Goal: Find specific page/section: Find specific page/section

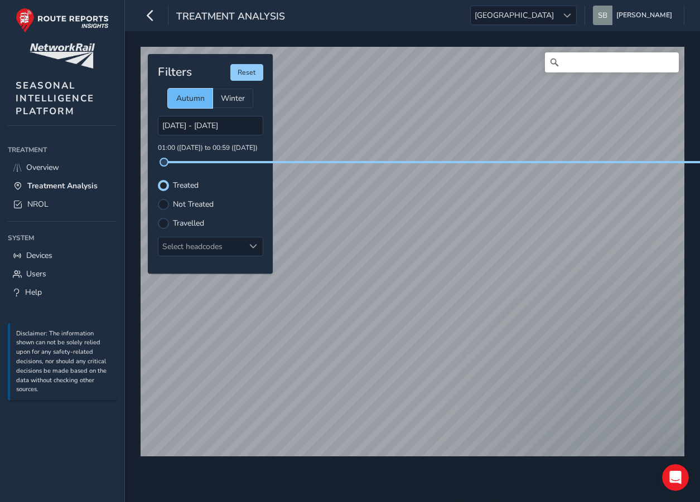
click at [188, 99] on span "Autumn" at bounding box center [190, 98] width 28 height 11
click at [82, 185] on span "Treatment Analysis" at bounding box center [62, 186] width 70 height 11
type input "[DATE] - [DATE]"
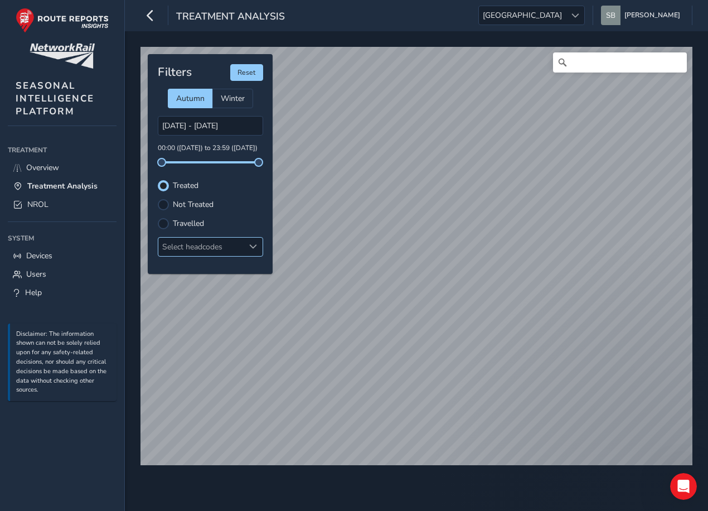
click at [254, 244] on span at bounding box center [253, 246] width 8 height 8
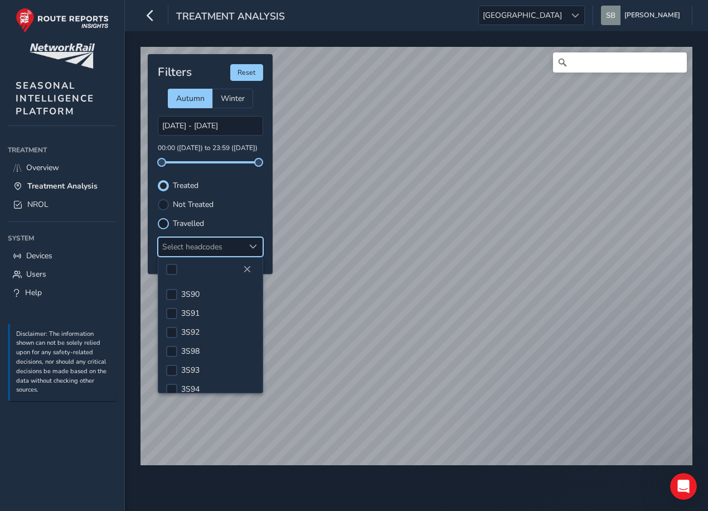
click at [164, 222] on div at bounding box center [163, 223] width 11 height 11
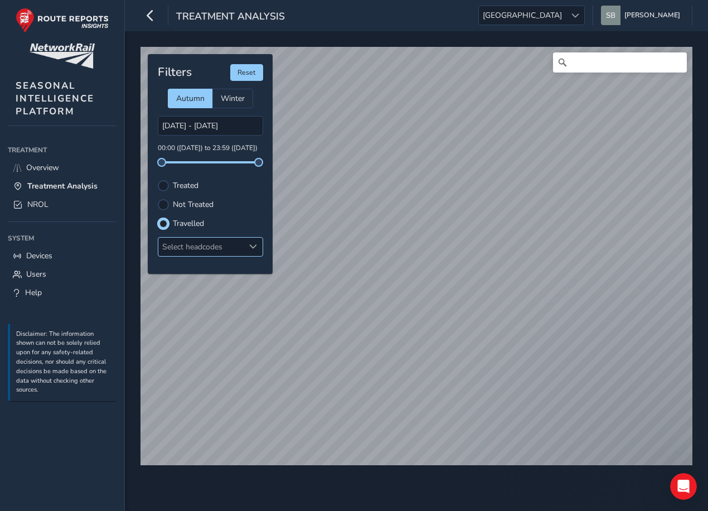
click at [245, 245] on div at bounding box center [253, 246] width 18 height 18
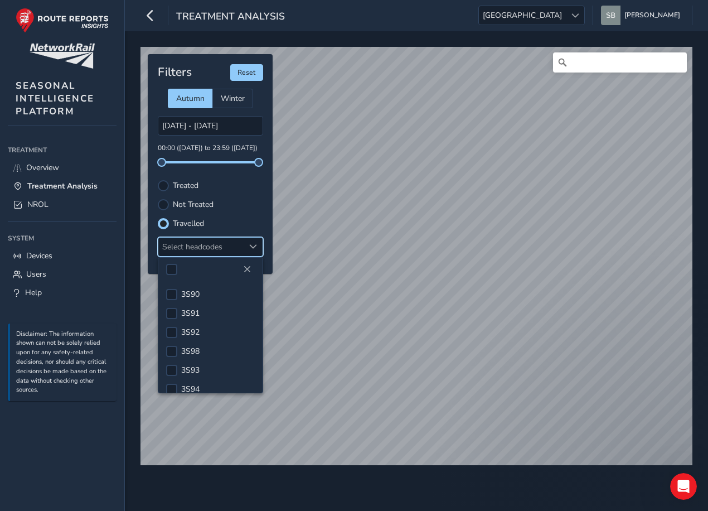
click at [192, 205] on label "Not Treated" at bounding box center [193, 205] width 41 height 8
click at [163, 203] on input "Not Treated" at bounding box center [163, 203] width 0 height 0
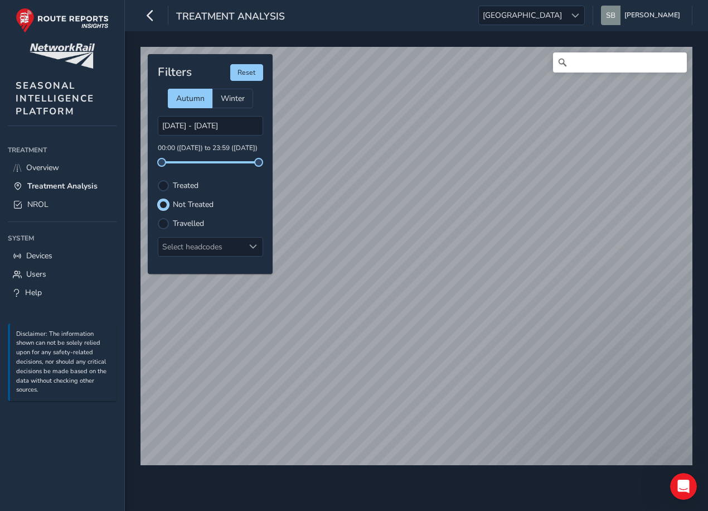
scroll to position [5, 6]
click at [257, 245] on div at bounding box center [253, 246] width 18 height 18
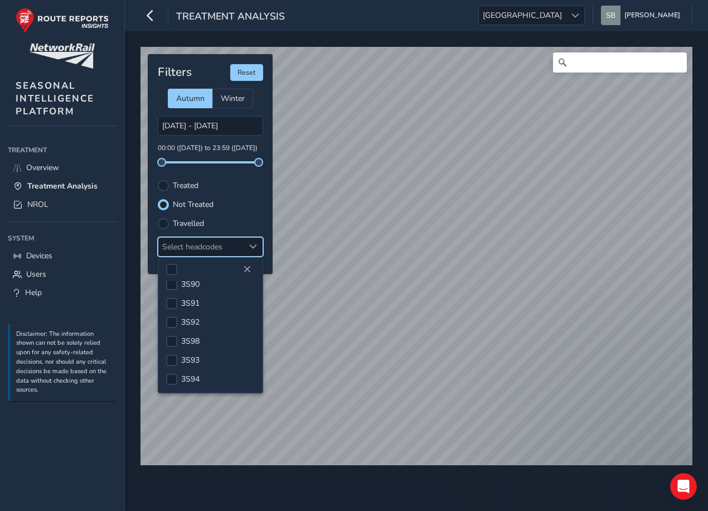
scroll to position [0, 0]
click at [159, 183] on div at bounding box center [163, 185] width 11 height 11
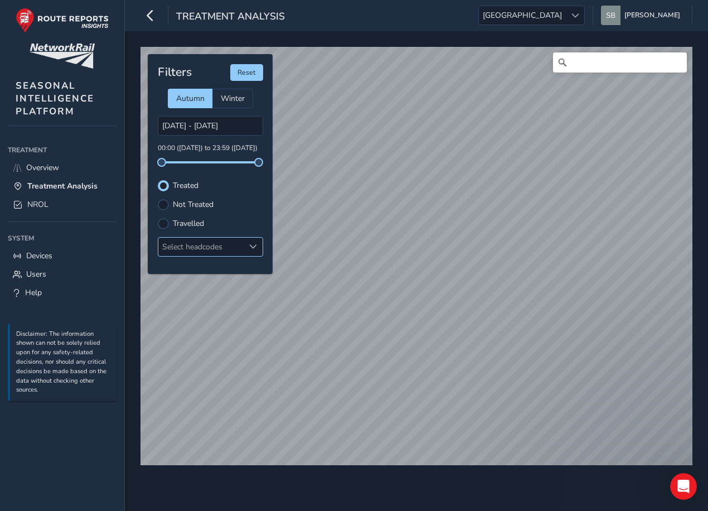
click at [256, 244] on div at bounding box center [253, 246] width 18 height 18
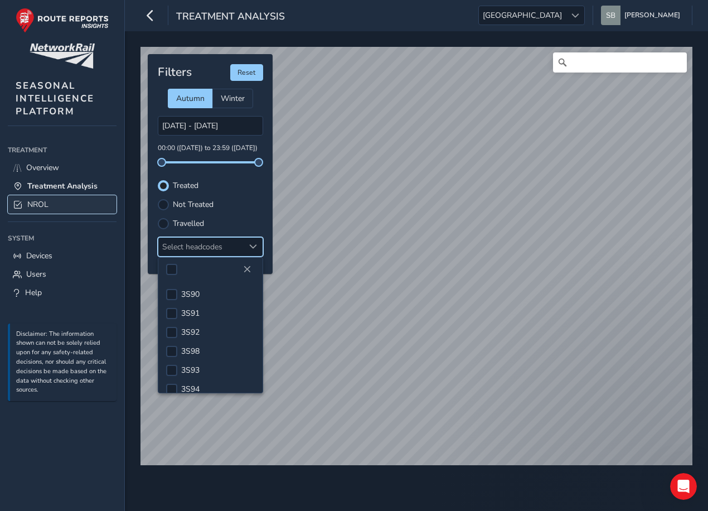
click at [48, 200] on link "NROL" at bounding box center [62, 204] width 109 height 18
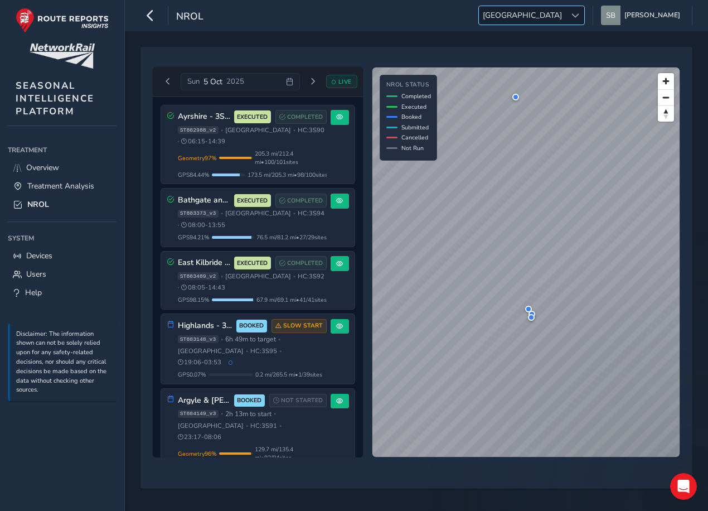
click at [584, 10] on div at bounding box center [575, 15] width 18 height 18
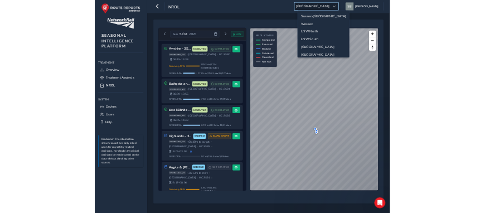
scroll to position [40, 0]
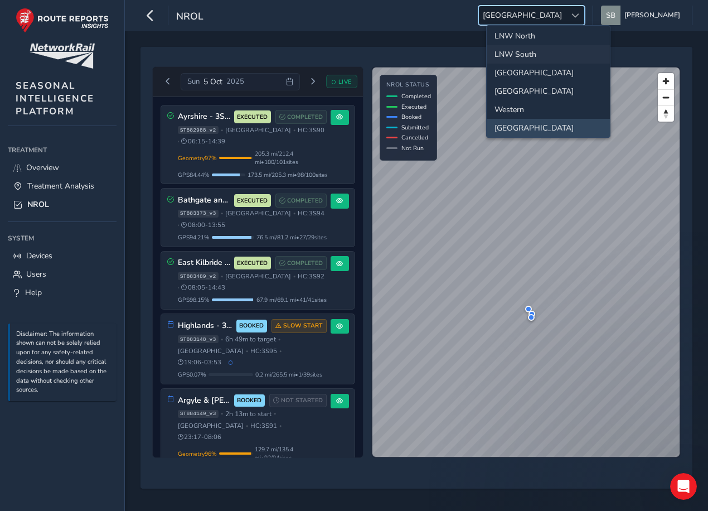
click at [529, 51] on li "LNW South" at bounding box center [548, 54] width 123 height 18
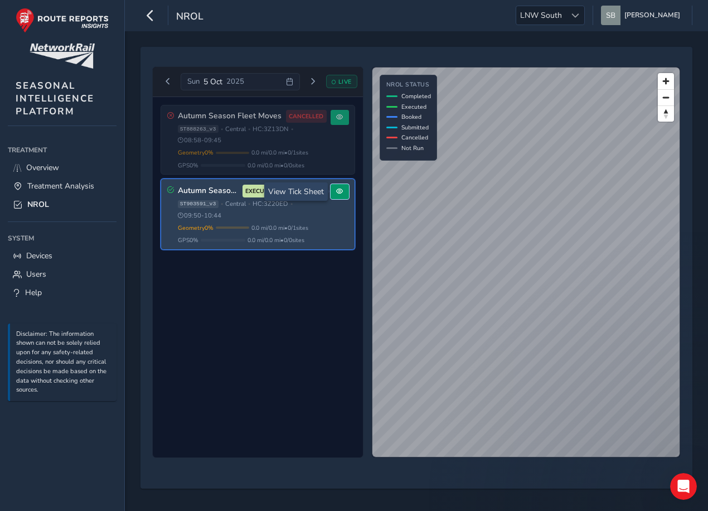
click at [342, 191] on span at bounding box center [339, 191] width 7 height 7
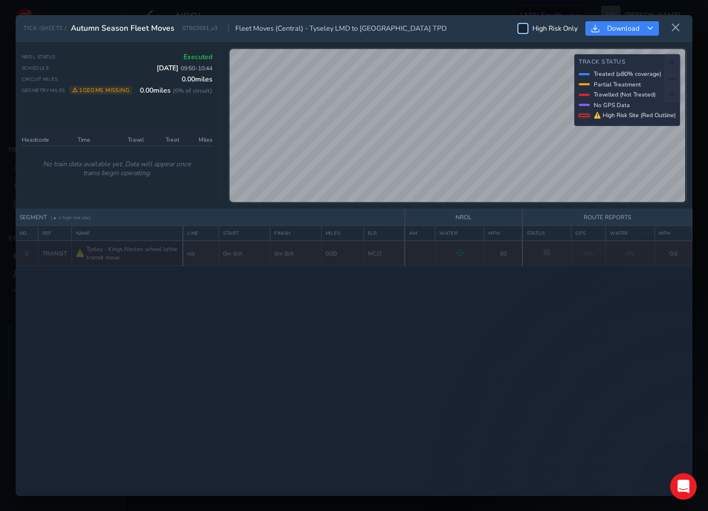
click at [525, 28] on div at bounding box center [522, 28] width 11 height 11
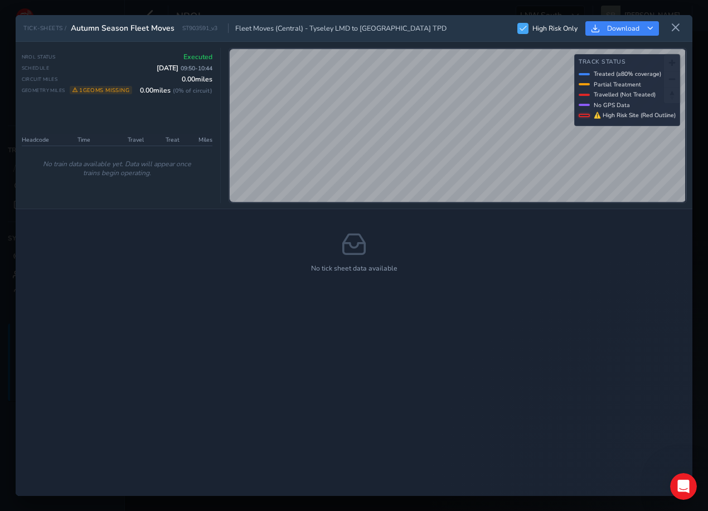
click at [524, 27] on span at bounding box center [523, 28] width 7 height 7
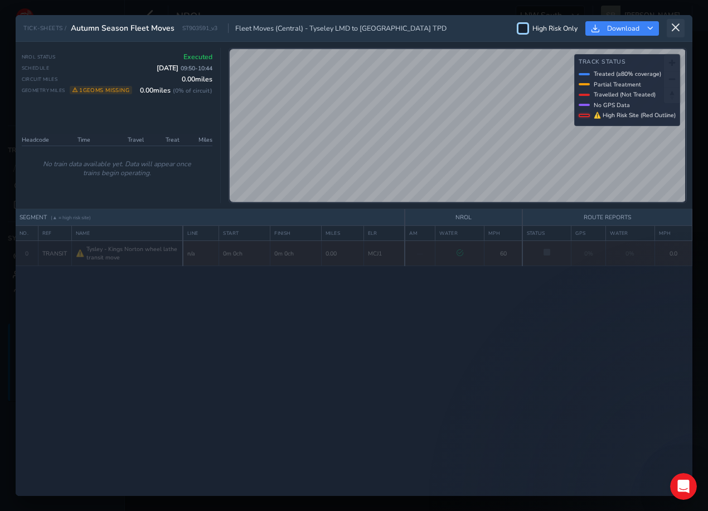
click at [677, 23] on icon at bounding box center [676, 28] width 10 height 10
